Goal: Transaction & Acquisition: Purchase product/service

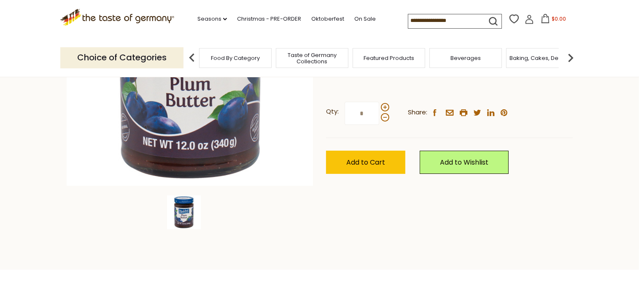
scroll to position [131, 0]
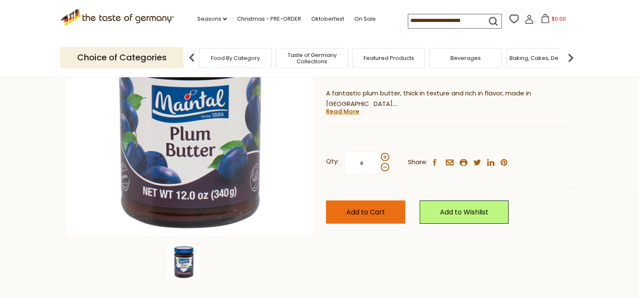
click at [372, 215] on span "Add to Cart" at bounding box center [365, 212] width 39 height 10
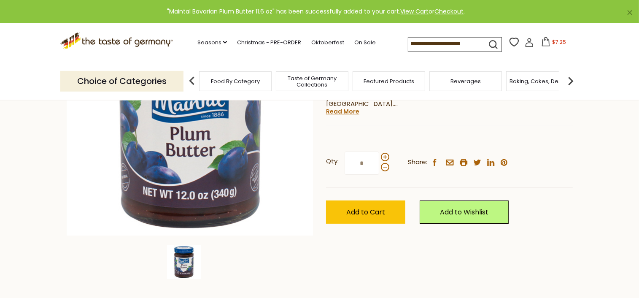
click at [243, 84] on div "Food By Category" at bounding box center [235, 81] width 73 height 20
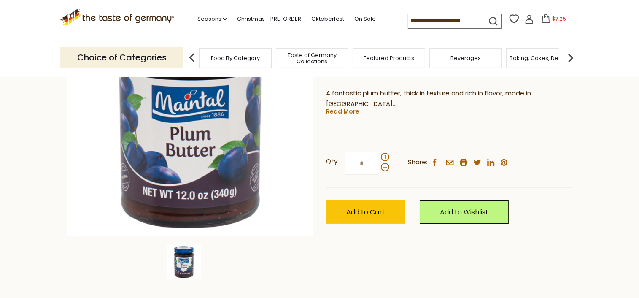
click at [240, 61] on div "Food By Category" at bounding box center [235, 58] width 73 height 20
click at [121, 54] on p "Choice of Categories" at bounding box center [121, 57] width 123 height 21
click at [191, 54] on img at bounding box center [191, 57] width 17 height 17
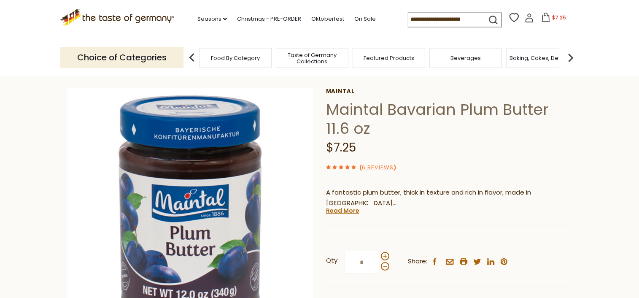
scroll to position [0, 0]
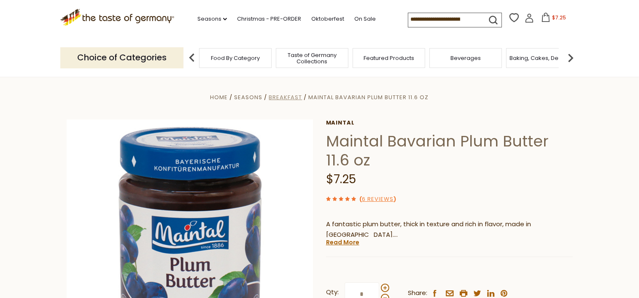
click at [288, 98] on span "Breakfast" at bounding box center [285, 97] width 33 height 8
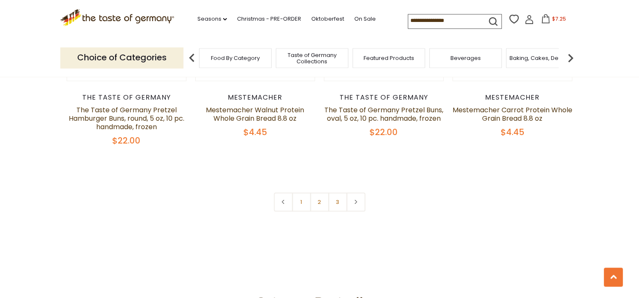
scroll to position [2089, 0]
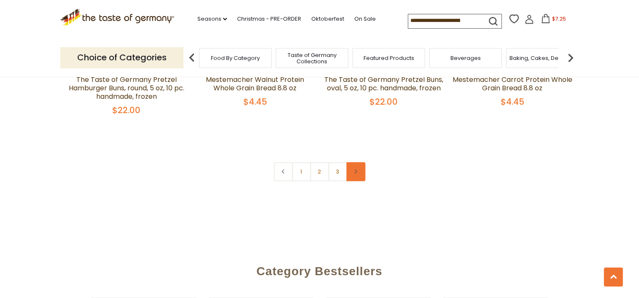
click at [357, 169] on icon at bounding box center [355, 171] width 5 height 4
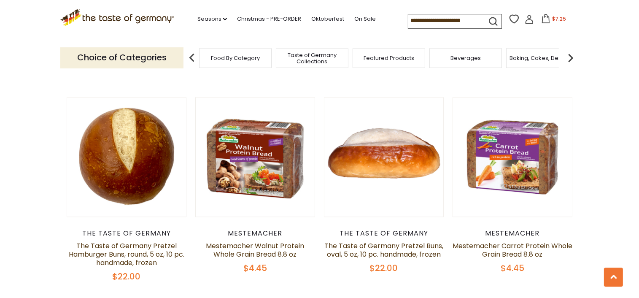
scroll to position [2126, 0]
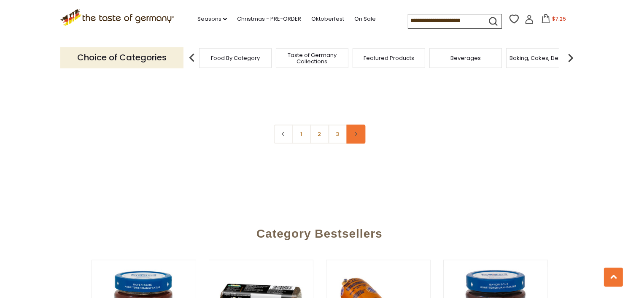
click at [356, 132] on icon at bounding box center [355, 134] width 5 height 4
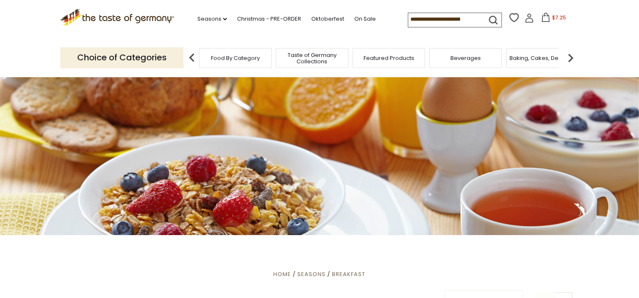
click at [356, 94] on div at bounding box center [319, 155] width 639 height 160
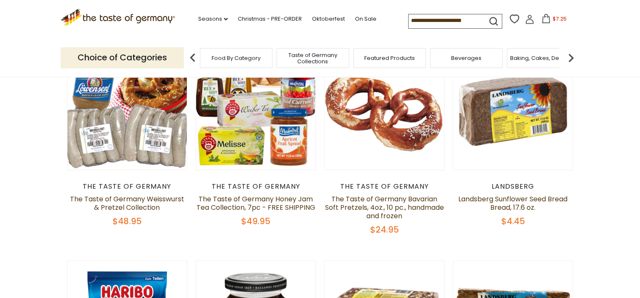
scroll to position [232, 0]
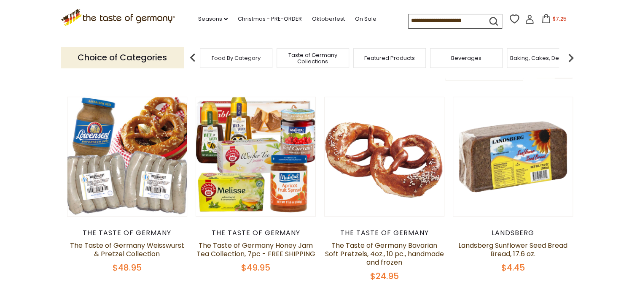
click at [151, 54] on p "Choice of Categories" at bounding box center [122, 57] width 123 height 21
click at [194, 54] on img at bounding box center [192, 57] width 17 height 17
click at [312, 55] on span "Taste of Germany Collections" at bounding box center [312, 58] width 67 height 13
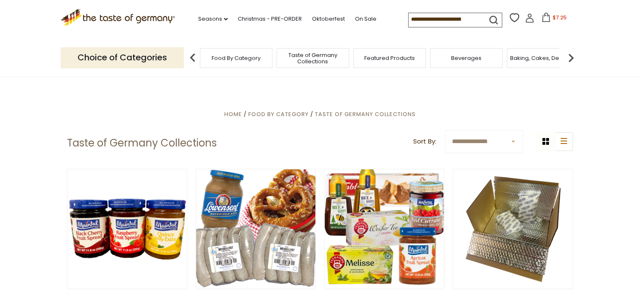
click at [320, 57] on span "Taste of Germany Collections" at bounding box center [312, 58] width 67 height 13
click at [394, 56] on span "Featured Products" at bounding box center [389, 58] width 51 height 6
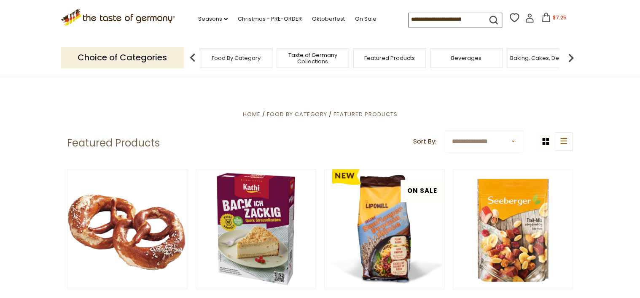
click at [571, 55] on img at bounding box center [571, 57] width 17 height 17
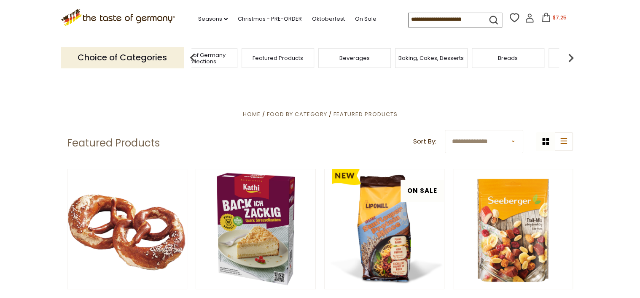
click at [571, 55] on img at bounding box center [571, 57] width 17 height 17
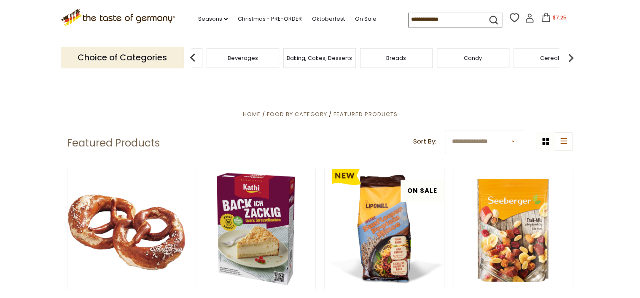
click at [571, 55] on img at bounding box center [571, 57] width 17 height 17
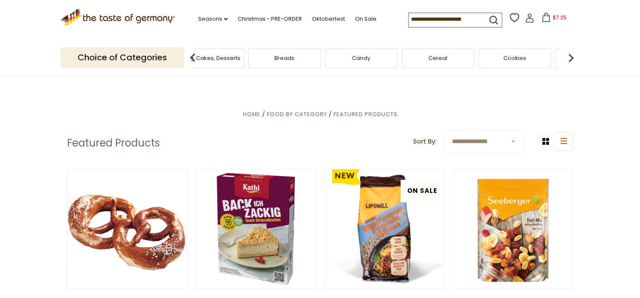
click at [571, 55] on img at bounding box center [571, 57] width 17 height 17
click at [452, 61] on div "Chocolate & Marzipan" at bounding box center [445, 58] width 73 height 20
click at [433, 62] on div "Chocolate & Marzipan" at bounding box center [445, 58] width 73 height 20
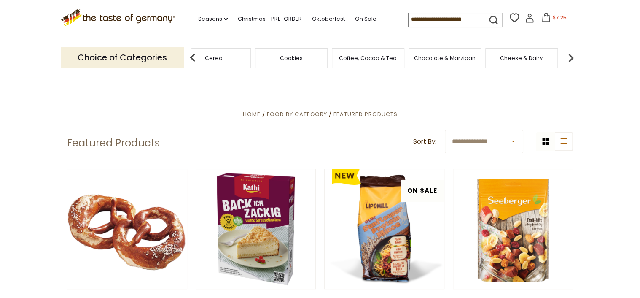
click at [429, 62] on div "Chocolate & Marzipan" at bounding box center [445, 58] width 73 height 20
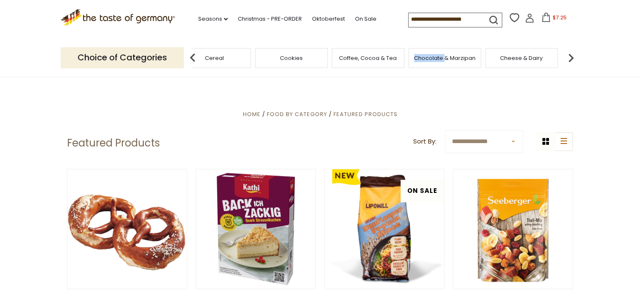
click at [429, 62] on div "Chocolate & Marzipan" at bounding box center [445, 58] width 73 height 20
click at [439, 62] on div "Chocolate & Marzipan" at bounding box center [445, 58] width 73 height 20
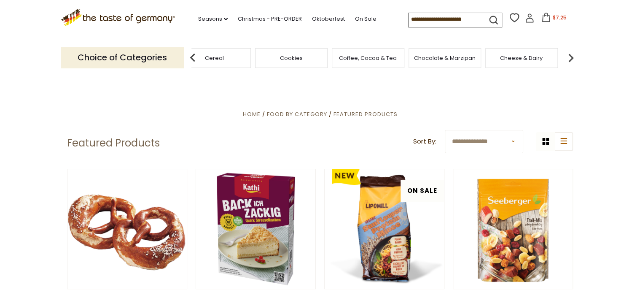
click at [439, 62] on div "Chocolate & Marzipan" at bounding box center [445, 58] width 73 height 20
click at [193, 54] on img at bounding box center [192, 57] width 17 height 17
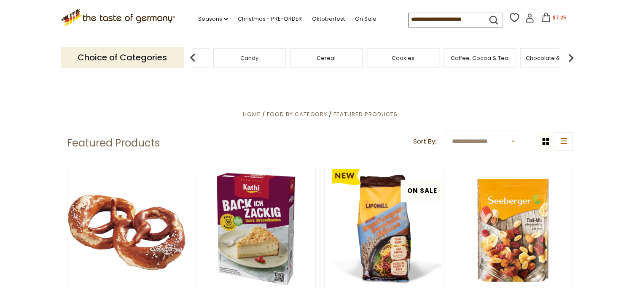
click at [538, 64] on div "Chocolate & Marzipan" at bounding box center [556, 58] width 73 height 20
click at [294, 115] on span "Food By Category" at bounding box center [296, 114] width 60 height 8
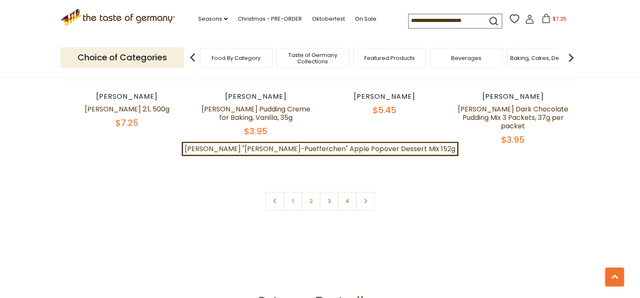
scroll to position [1900, 0]
click at [366, 199] on use at bounding box center [365, 201] width 3 height 4
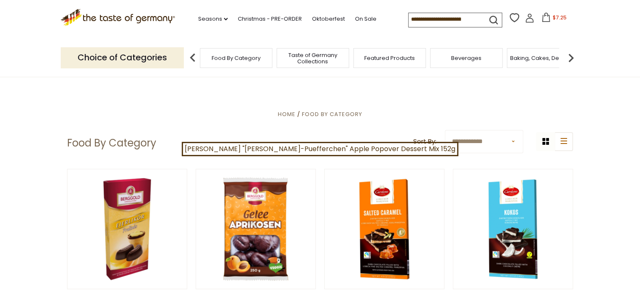
click at [409, 18] on input at bounding box center [444, 19] width 71 height 12
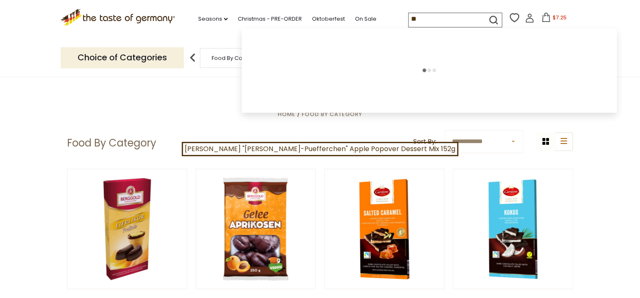
type input "***"
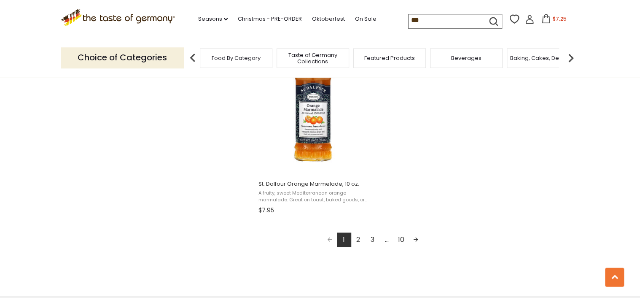
scroll to position [1519, 0]
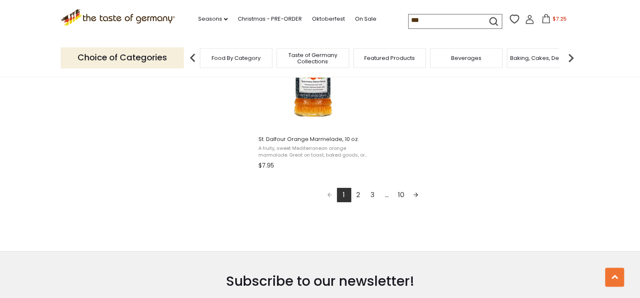
click at [415, 194] on link "Next page" at bounding box center [416, 195] width 14 height 14
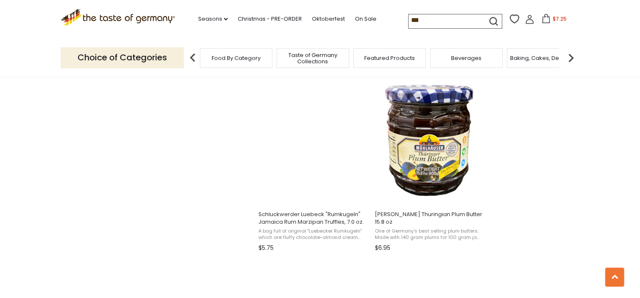
scroll to position [1098, 0]
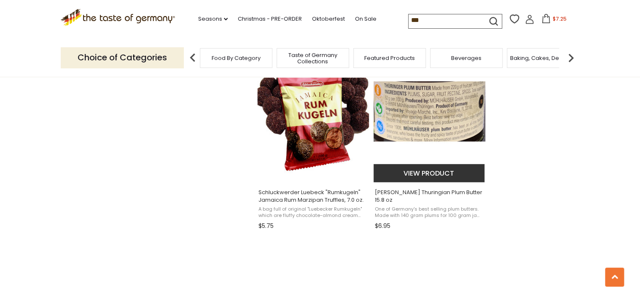
click at [424, 177] on button "View product" at bounding box center [429, 173] width 111 height 18
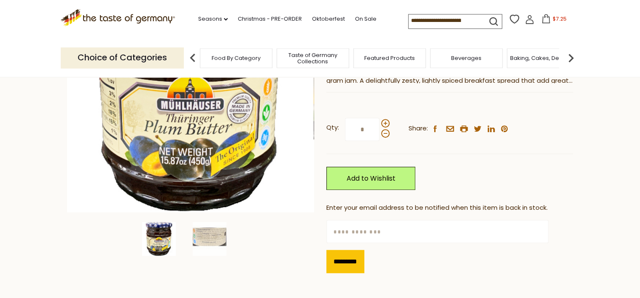
scroll to position [163, 0]
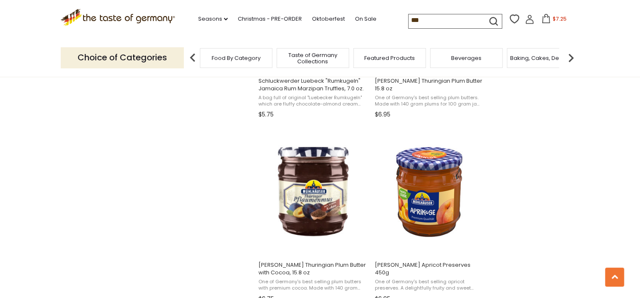
scroll to position [1098, 0]
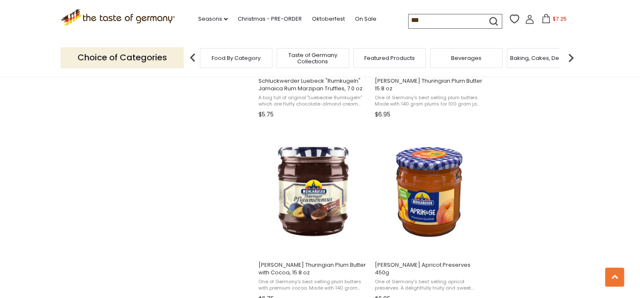
scroll to position [1232, 0]
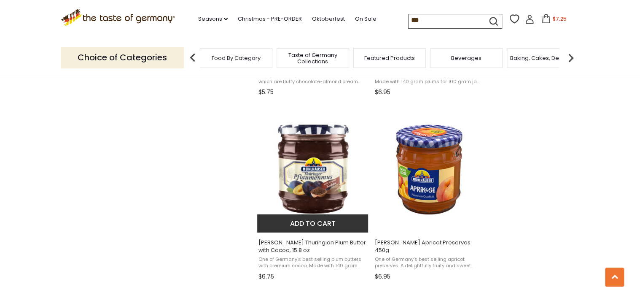
click at [309, 225] on button "Add to cart" at bounding box center [312, 223] width 111 height 18
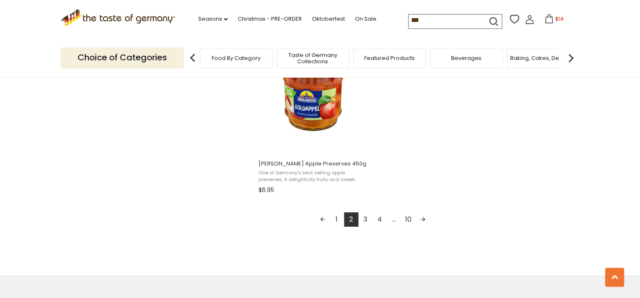
scroll to position [1499, 0]
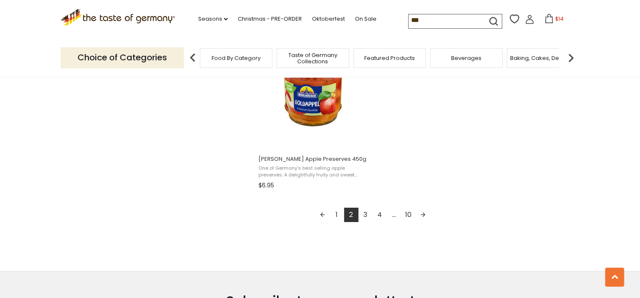
click at [425, 215] on link "Next page" at bounding box center [423, 214] width 14 height 14
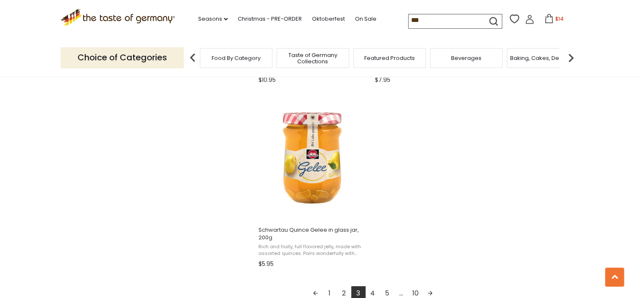
scroll to position [1508, 0]
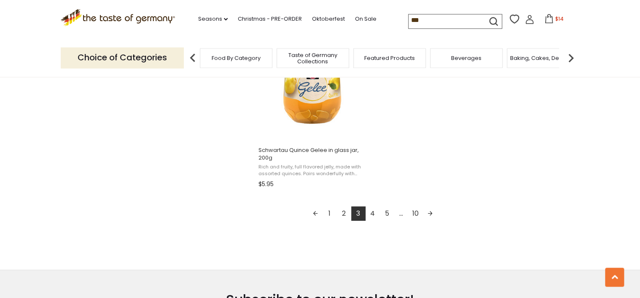
click at [432, 215] on link "Next page" at bounding box center [430, 213] width 14 height 14
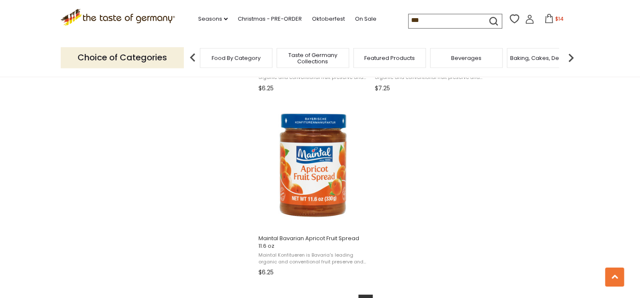
scroll to position [1486, 0]
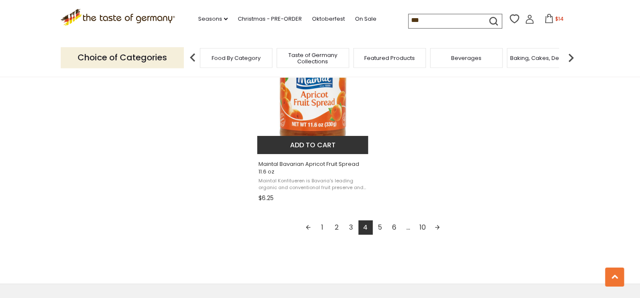
click at [316, 148] on button "Add to cart" at bounding box center [312, 145] width 111 height 18
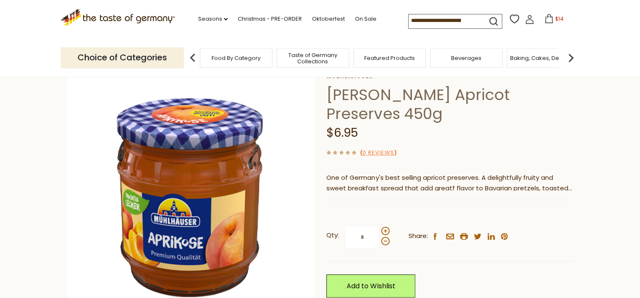
scroll to position [16, 0]
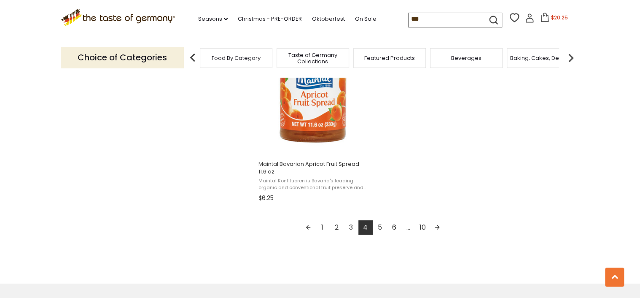
scroll to position [1487, 0]
click at [438, 225] on link "Next page" at bounding box center [437, 227] width 14 height 14
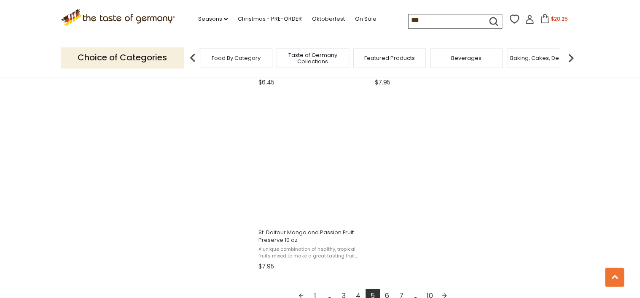
scroll to position [1537, 0]
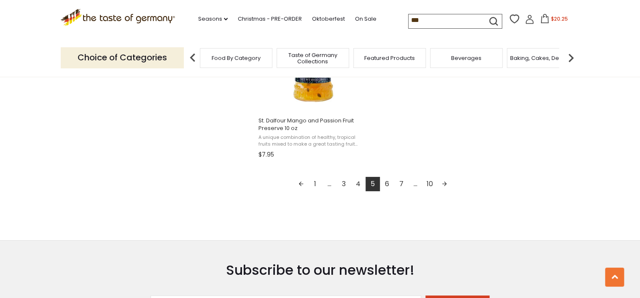
click at [444, 186] on link "Next page" at bounding box center [444, 184] width 14 height 14
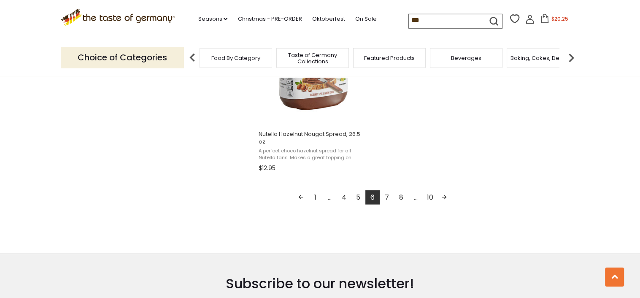
scroll to position [1553, 0]
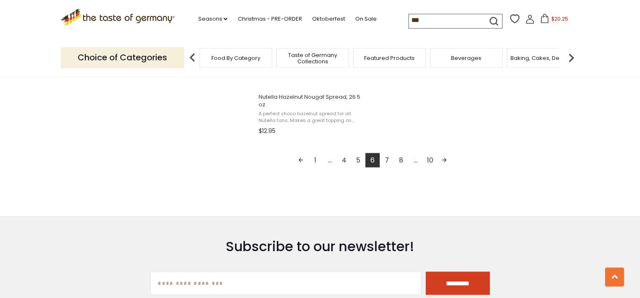
click at [447, 159] on link "Next page" at bounding box center [444, 160] width 14 height 14
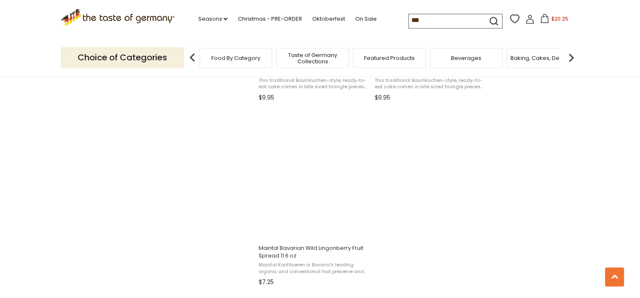
scroll to position [1508, 0]
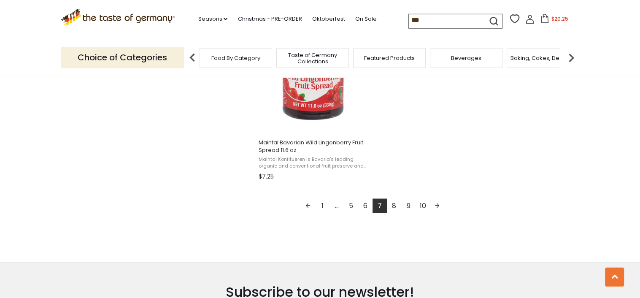
click at [439, 202] on link "Next page" at bounding box center [437, 206] width 14 height 14
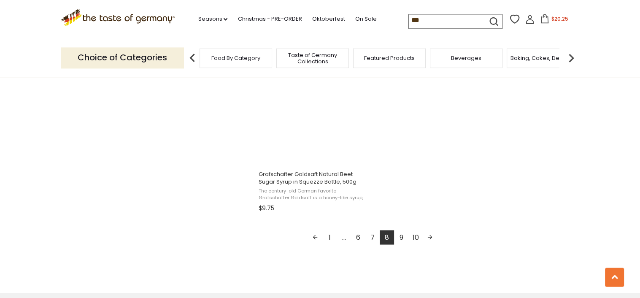
scroll to position [1499, 0]
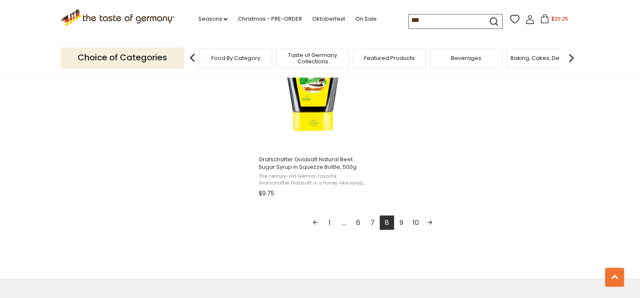
click at [431, 221] on link "Next page" at bounding box center [430, 222] width 14 height 14
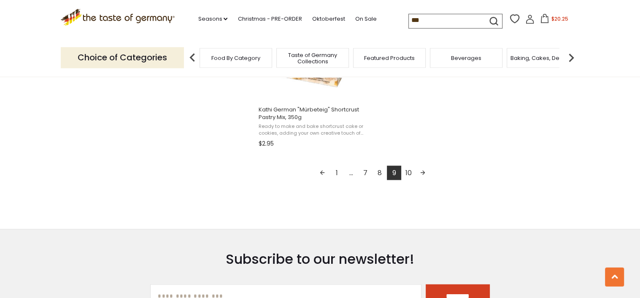
scroll to position [1618, 0]
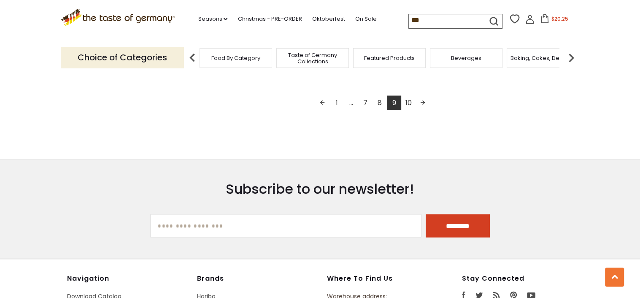
click at [425, 102] on link "Next page" at bounding box center [422, 103] width 14 height 14
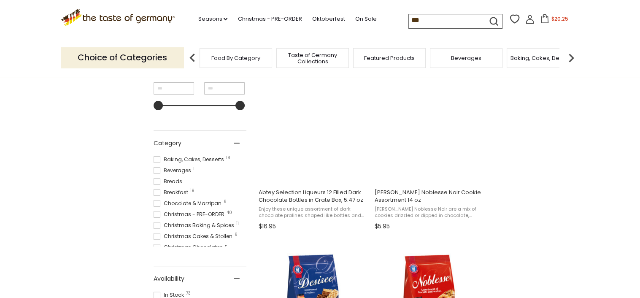
scroll to position [92, 0]
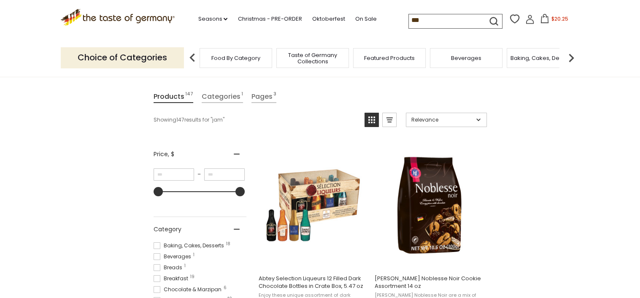
click at [409, 19] on input "***" at bounding box center [444, 20] width 71 height 12
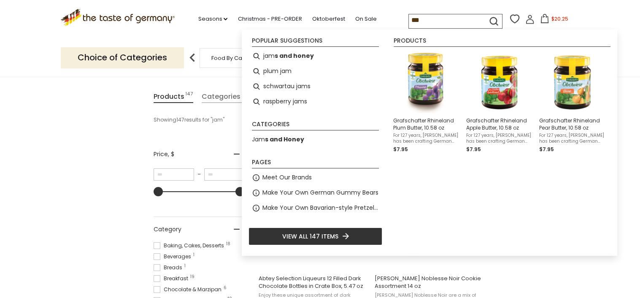
click at [360, 22] on nav "Seasons dropdown_arrow All Seasons Recipes Game Day Valentine's Day Karneval St…" at bounding box center [291, 17] width 221 height 13
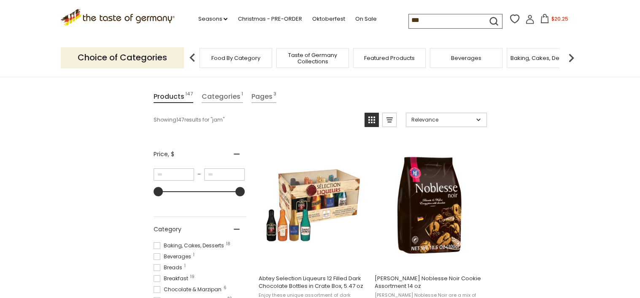
click at [409, 22] on input "***" at bounding box center [444, 20] width 71 height 12
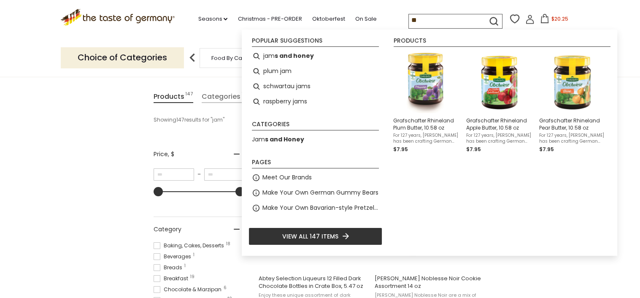
type input "*"
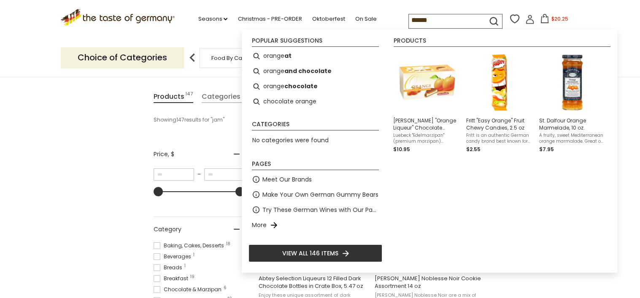
type input "******"
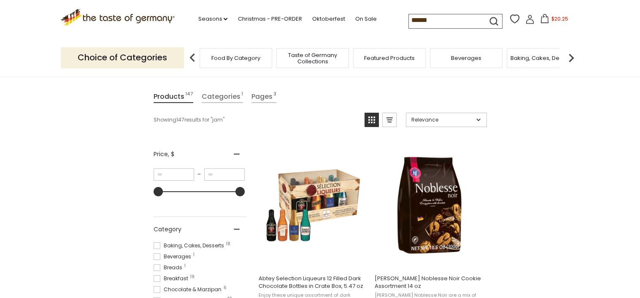
click at [490, 17] on icon "submit" at bounding box center [494, 21] width 8 height 8
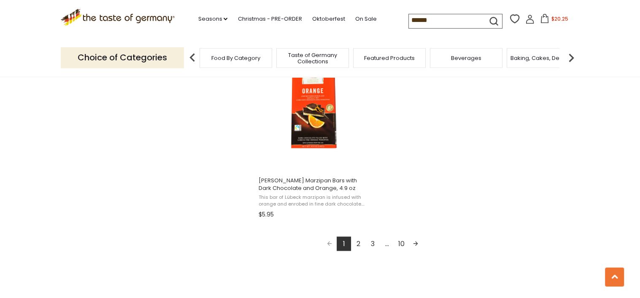
scroll to position [1505, 0]
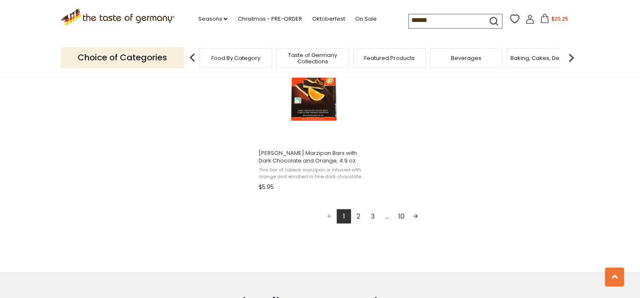
click at [416, 219] on link "Next page" at bounding box center [415, 216] width 14 height 14
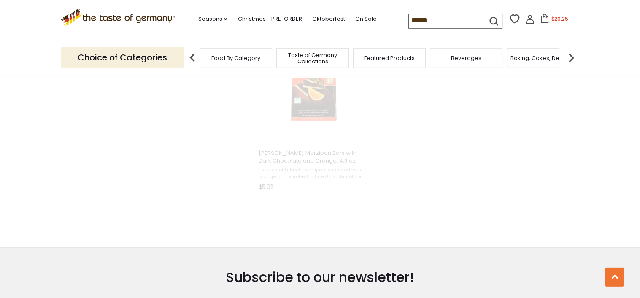
scroll to position [1223, 0]
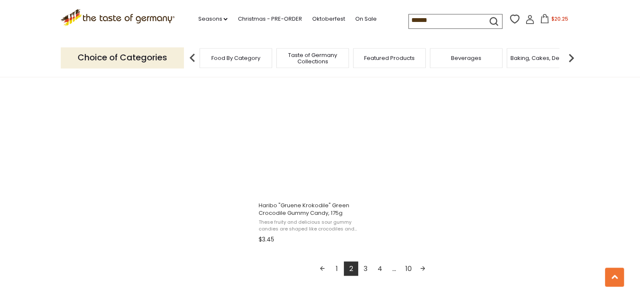
scroll to position [1513, 0]
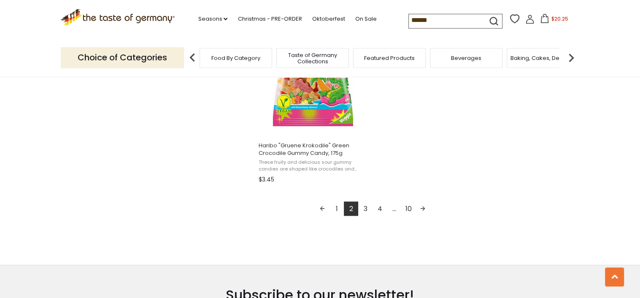
click at [424, 210] on link "Next page" at bounding box center [422, 209] width 14 height 14
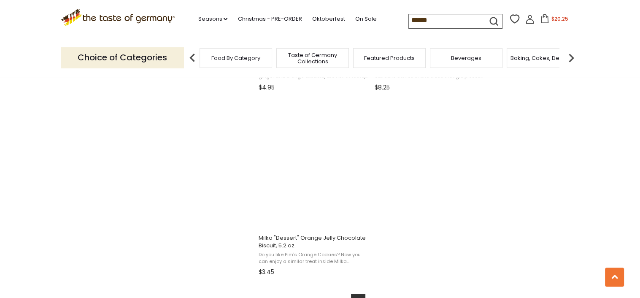
scroll to position [1470, 0]
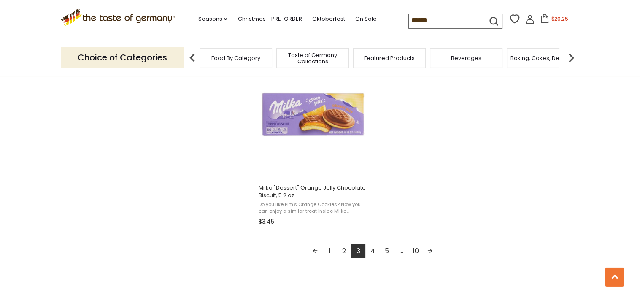
click at [432, 251] on link "Next page" at bounding box center [430, 251] width 14 height 14
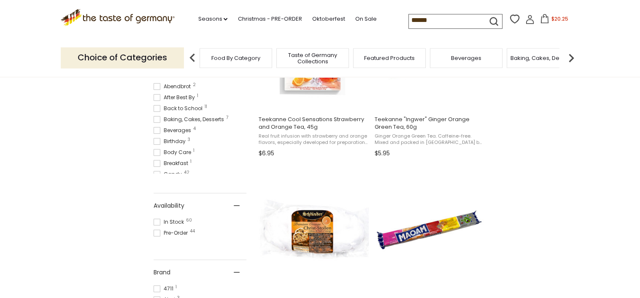
scroll to position [238, 0]
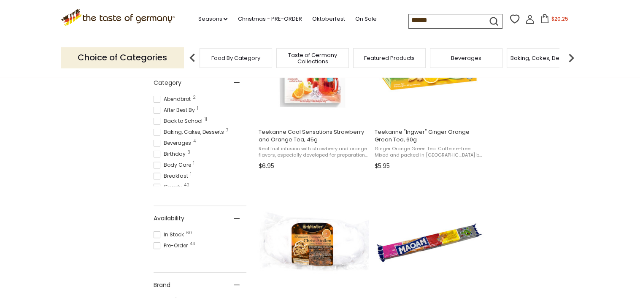
click at [536, 20] on button "$20.25" at bounding box center [554, 20] width 36 height 13
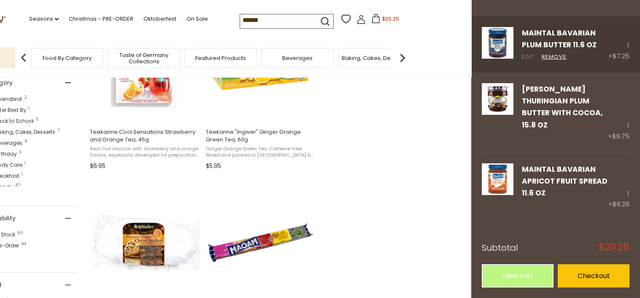
click at [528, 56] on link "Edit" at bounding box center [528, 57] width 13 height 9
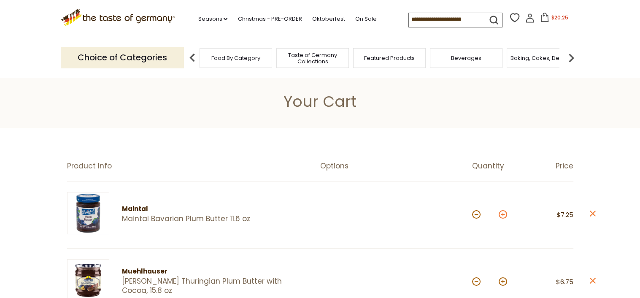
click at [503, 215] on button at bounding box center [502, 214] width 8 height 8
type input "*"
click at [475, 214] on button at bounding box center [476, 214] width 8 height 8
type input "*"
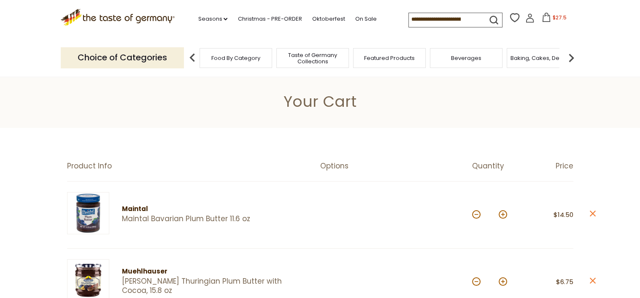
click at [541, 16] on icon at bounding box center [545, 17] width 9 height 9
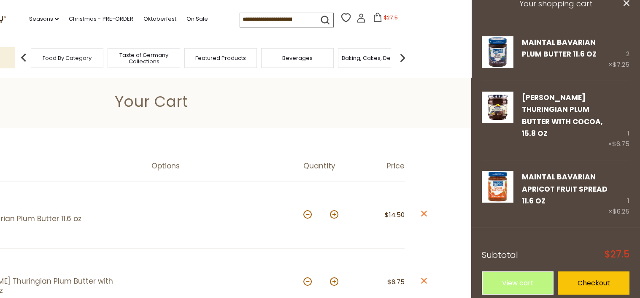
scroll to position [25, 0]
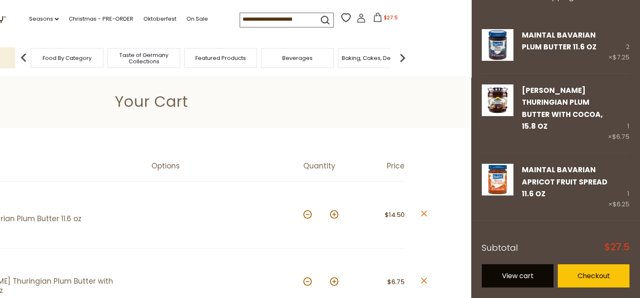
click at [527, 277] on link "View cart" at bounding box center [518, 275] width 72 height 23
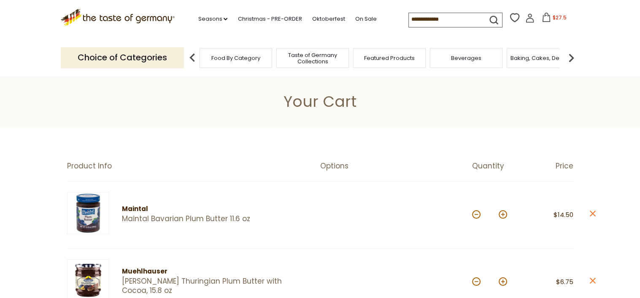
click at [409, 18] on input at bounding box center [444, 19] width 71 height 12
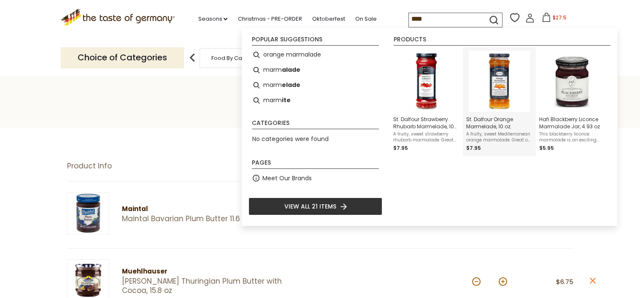
type input "****"
click at [501, 140] on span "A fruity, sweet Mediterranean orange marmalade. Great on toast, baked goods, or…" at bounding box center [499, 137] width 66 height 12
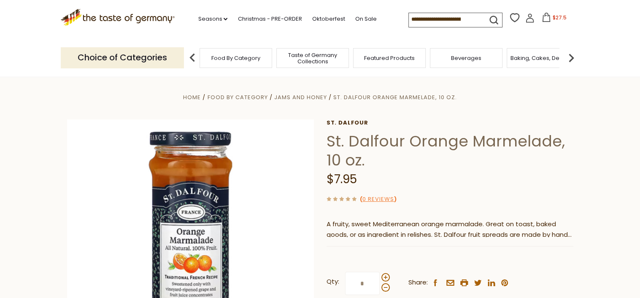
click at [409, 20] on input at bounding box center [444, 19] width 71 height 12
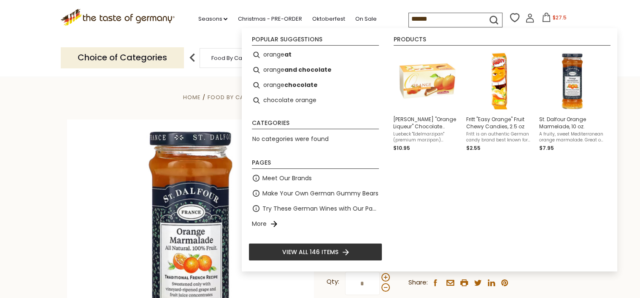
type input "******"
click at [488, 18] on icon "submit" at bounding box center [493, 19] width 11 height 11
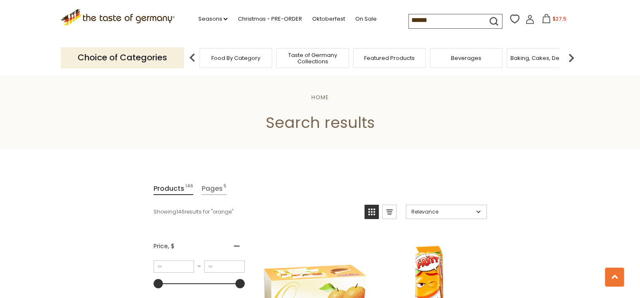
scroll to position [661, 0]
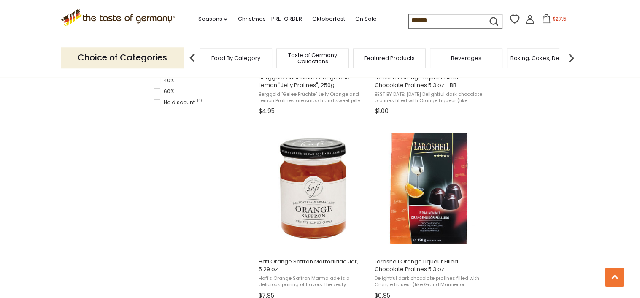
click at [541, 20] on icon at bounding box center [545, 18] width 9 height 9
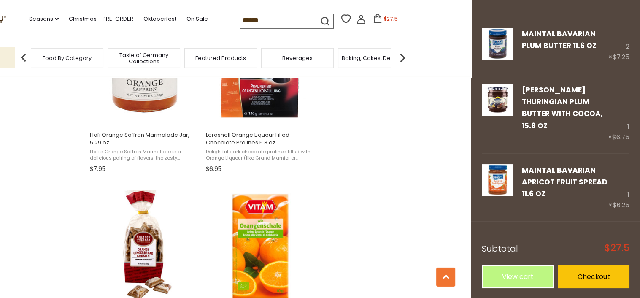
scroll to position [27, 0]
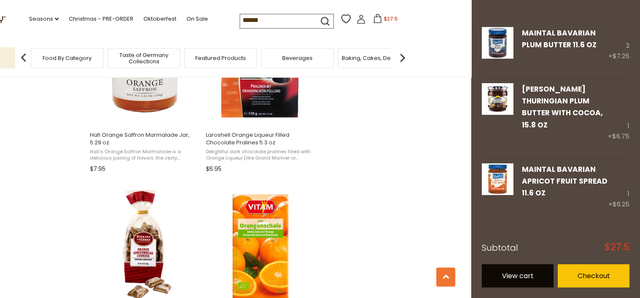
click at [512, 279] on link "View cart" at bounding box center [518, 275] width 72 height 23
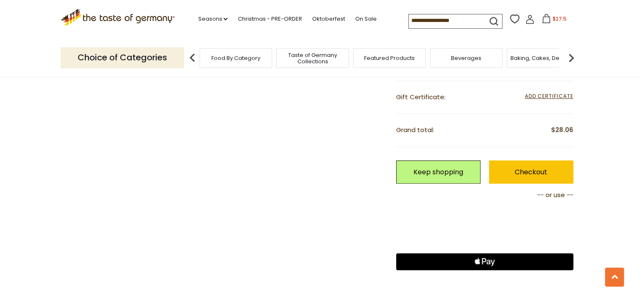
scroll to position [372, 0]
